Goal: Task Accomplishment & Management: Complete application form

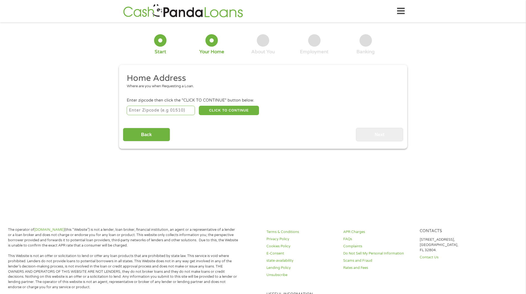
click at [172, 112] on input "number" at bounding box center [161, 110] width 68 height 9
type input "76052"
click at [240, 108] on button "CLICK TO CONTINUE" at bounding box center [229, 110] width 60 height 9
type input "76052"
type input "Haslet"
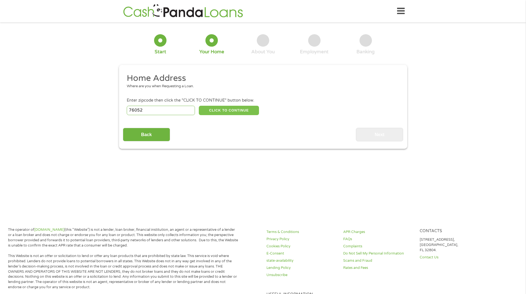
select select "[US_STATE]"
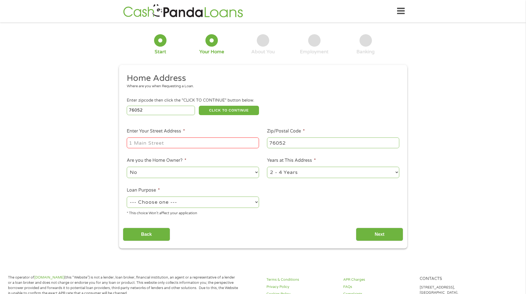
click at [169, 141] on input "Enter Your Street Address *" at bounding box center [193, 142] width 132 height 10
type input "[STREET_ADDRESS]"
click at [192, 172] on select "No Yes" at bounding box center [193, 172] width 132 height 11
select select "yes"
click at [127, 167] on select "No Yes" at bounding box center [193, 172] width 132 height 11
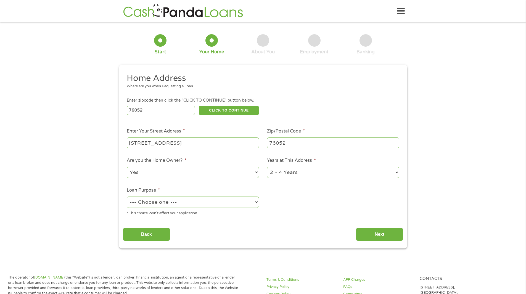
click at [177, 202] on select "--- Choose one --- Pay Bills Debt Consolidation Home Improvement Major Purchase…" at bounding box center [193, 202] width 132 height 11
select select "majorpurchase"
click at [127, 197] on select "--- Choose one --- Pay Bills Debt Consolidation Home Improvement Major Purchase…" at bounding box center [193, 202] width 132 height 11
click at [377, 231] on input "Next" at bounding box center [379, 235] width 47 height 14
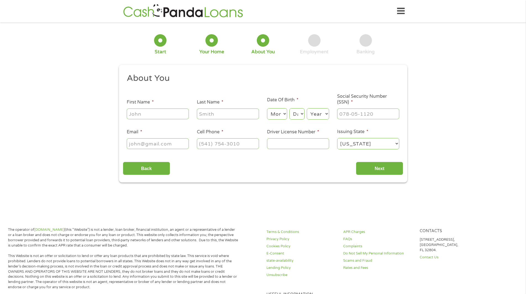
click at [158, 121] on ul "About You This field is hidden when viewing the form Title * --- Choose one ---…" at bounding box center [263, 113] width 280 height 81
click at [158, 115] on input "First Name *" at bounding box center [158, 113] width 62 height 10
type input "Natalye"
type input "White"
click at [280, 113] on select "Month 1 2 3 4 5 6 7 8 9 10 11 12" at bounding box center [277, 113] width 20 height 11
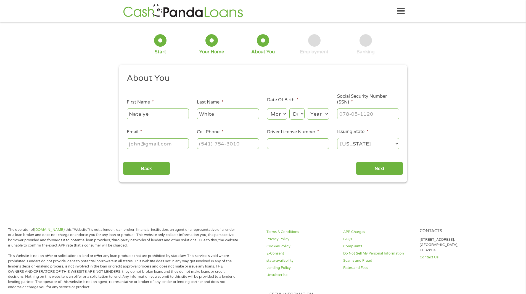
select select "9"
click at [267, 108] on select "Month 1 2 3 4 5 6 7 8 9 10 11 12" at bounding box center [277, 113] width 20 height 11
click at [299, 113] on select "Day 1 2 3 4 5 6 7 8 9 10 11 12 13 14 15 16 17 18 19 20 21 22 23 24 25 26 27 28 …" at bounding box center [296, 113] width 15 height 11
select select "2"
click at [289, 108] on select "Day 1 2 3 4 5 6 7 8 9 10 11 12 13 14 15 16 17 18 19 20 21 22 23 24 25 26 27 28 …" at bounding box center [296, 113] width 15 height 11
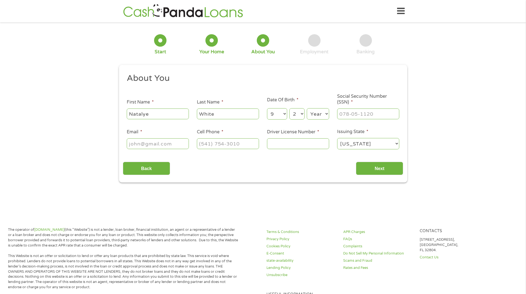
click at [316, 107] on div "Month Month 1 2 3 4 5 6 7 8 9 10 11 12 Day Day 1 2 3 4 5 6 7 8 9 10 11 12 13 14…" at bounding box center [298, 112] width 62 height 15
drag, startPoint x: 316, startPoint y: 111, endPoint x: 316, endPoint y: 119, distance: 7.2
click at [316, 111] on select "Year [DATE] 2006 2005 2004 2003 2002 2001 2000 1999 1998 1997 1996 1995 1994 19…" at bounding box center [318, 113] width 22 height 11
select select "1977"
click at [307, 108] on select "Year [DATE] 2006 2005 2004 2003 2002 2001 2000 1999 1998 1997 1996 1995 1994 19…" at bounding box center [318, 113] width 22 height 11
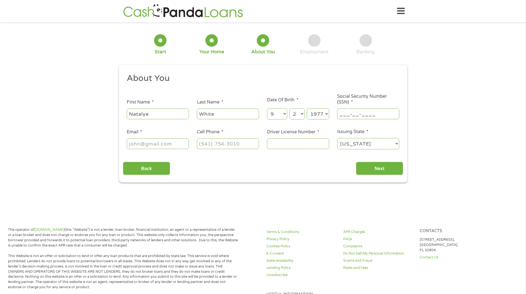
click at [368, 115] on input "___-__-____" at bounding box center [368, 113] width 62 height 10
drag, startPoint x: 389, startPoint y: 113, endPoint x: 311, endPoint y: 111, distance: 78.2
click at [311, 111] on ul "About You This field is hidden when viewing the form Title * --- Choose one ---…" at bounding box center [263, 113] width 280 height 81
type input "540-25-0944"
click at [142, 145] on input "Email *" at bounding box center [158, 143] width 62 height 10
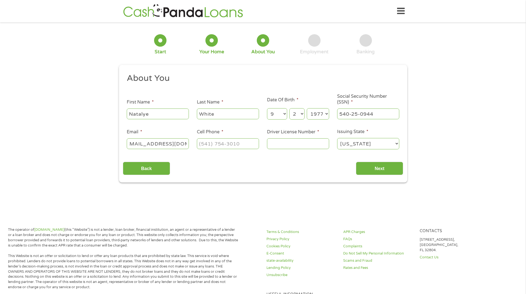
scroll to position [0, 10]
type input "[EMAIL_ADDRESS][DOMAIN_NAME]"
type input "[PHONE_NUMBER]"
click at [274, 143] on input "Driver License Number *" at bounding box center [298, 143] width 62 height 10
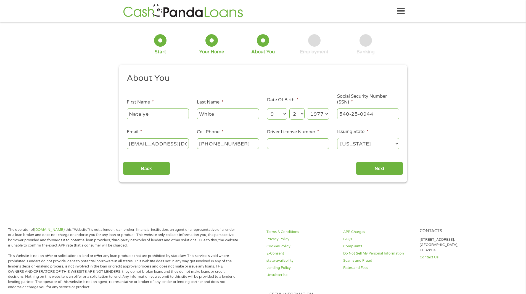
click at [398, 8] on icon at bounding box center [401, 11] width 8 height 14
